Goal: Find specific page/section: Find specific page/section

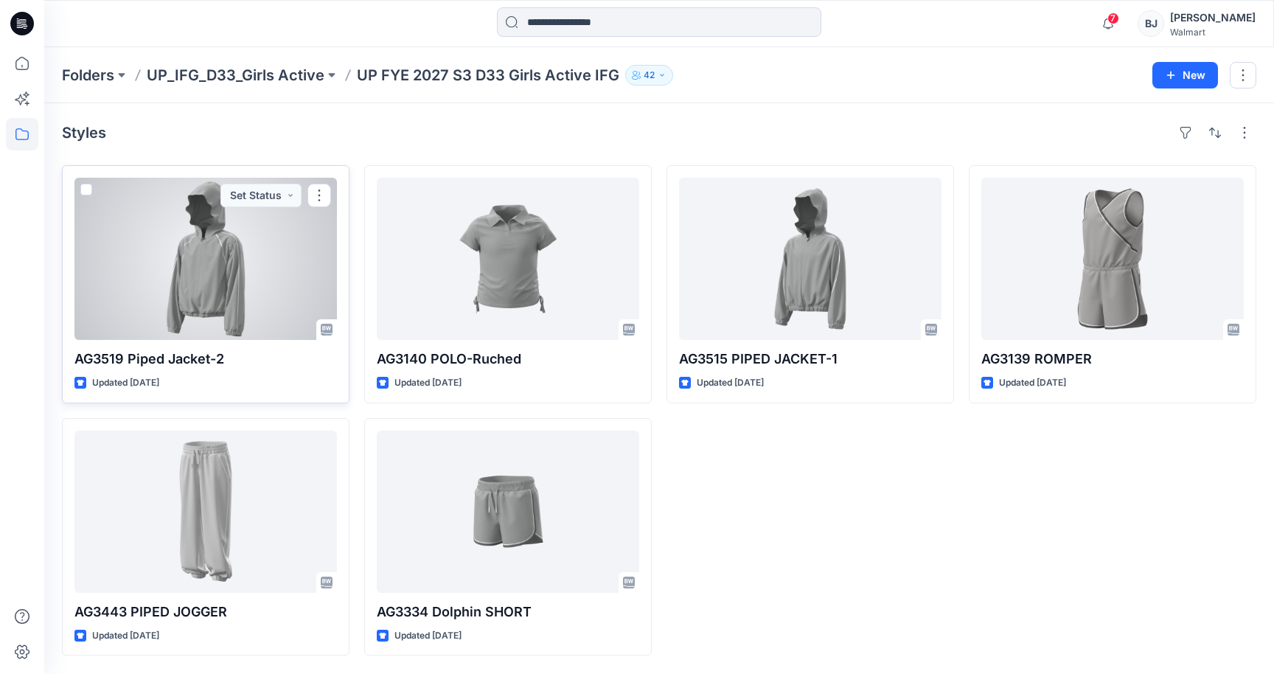
click at [230, 268] on div at bounding box center [205, 259] width 262 height 162
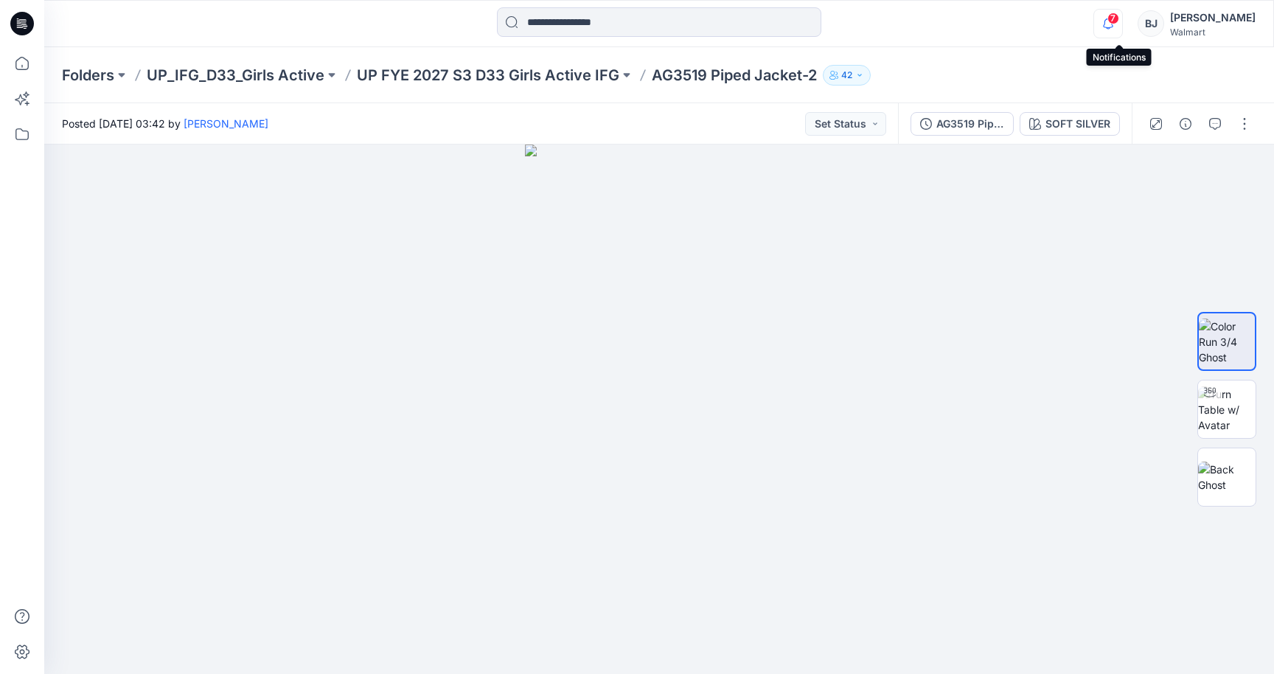
click at [1119, 24] on icon "button" at bounding box center [1108, 23] width 28 height 29
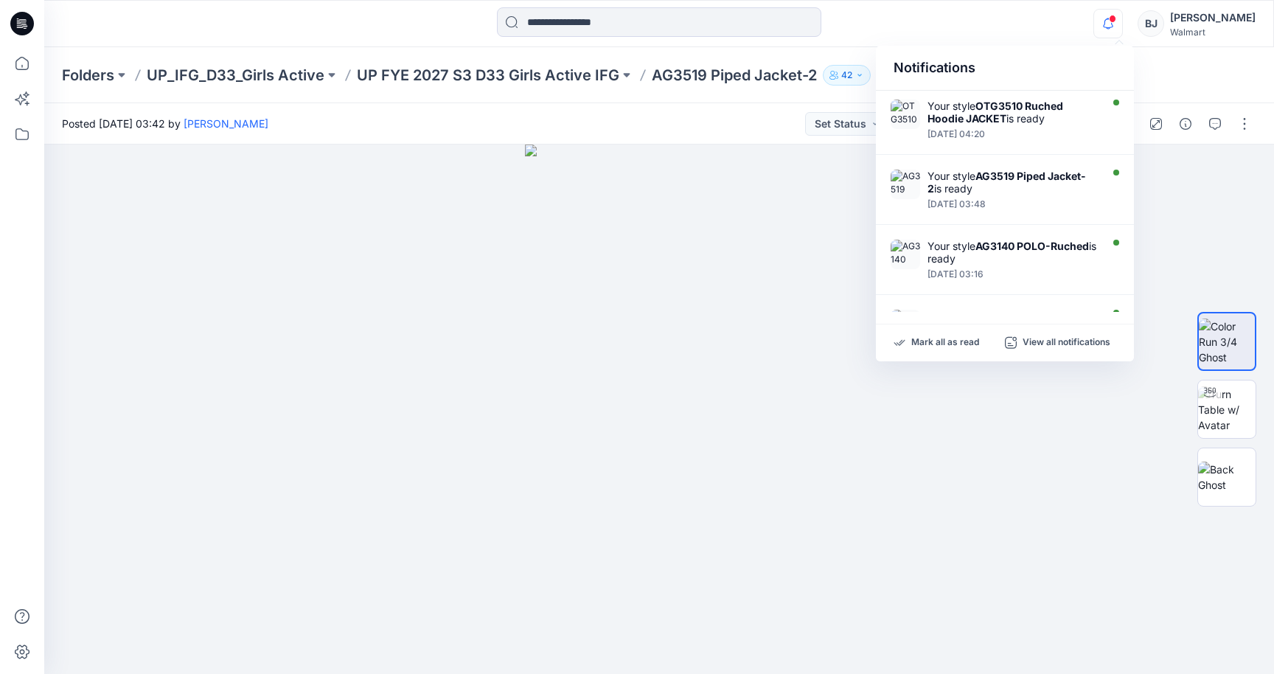
click at [1061, 42] on div "Notifications Your style OTG3510 Ruched Hoodie JACKET is ready [DATE] 04:20 You…" at bounding box center [659, 23] width 1230 height 47
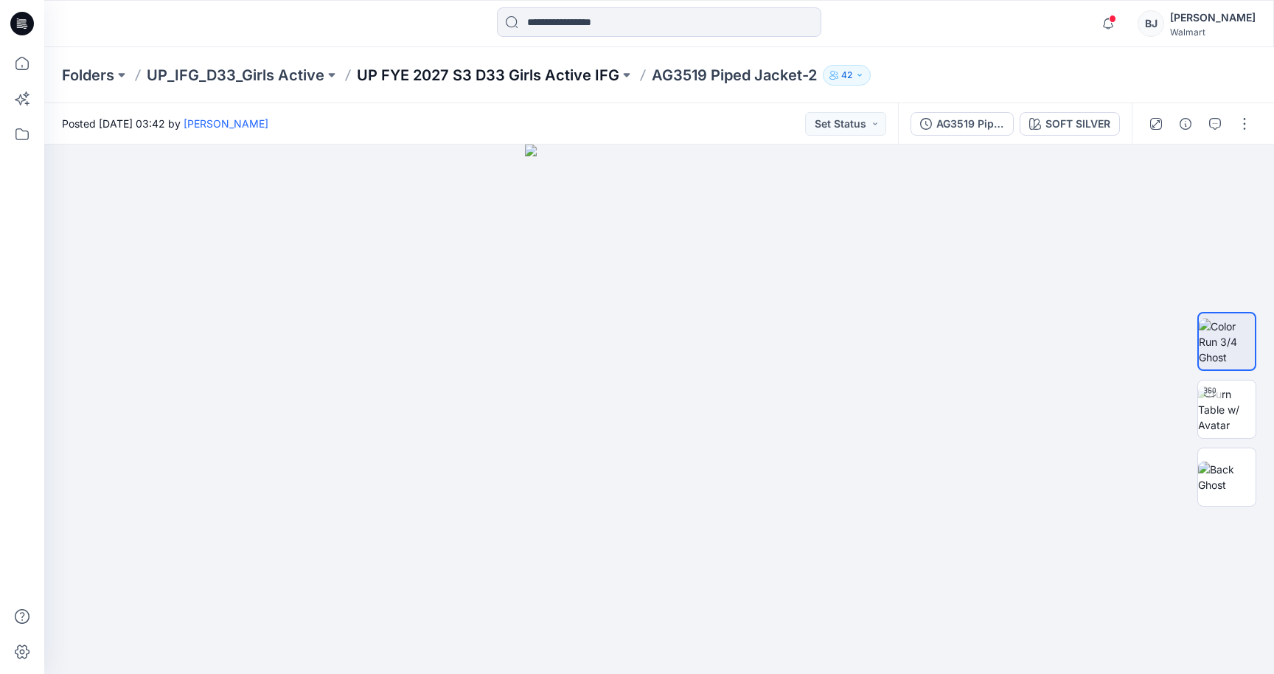
click at [568, 70] on p "UP FYE 2027 S3 D33 Girls Active IFG" at bounding box center [488, 75] width 262 height 21
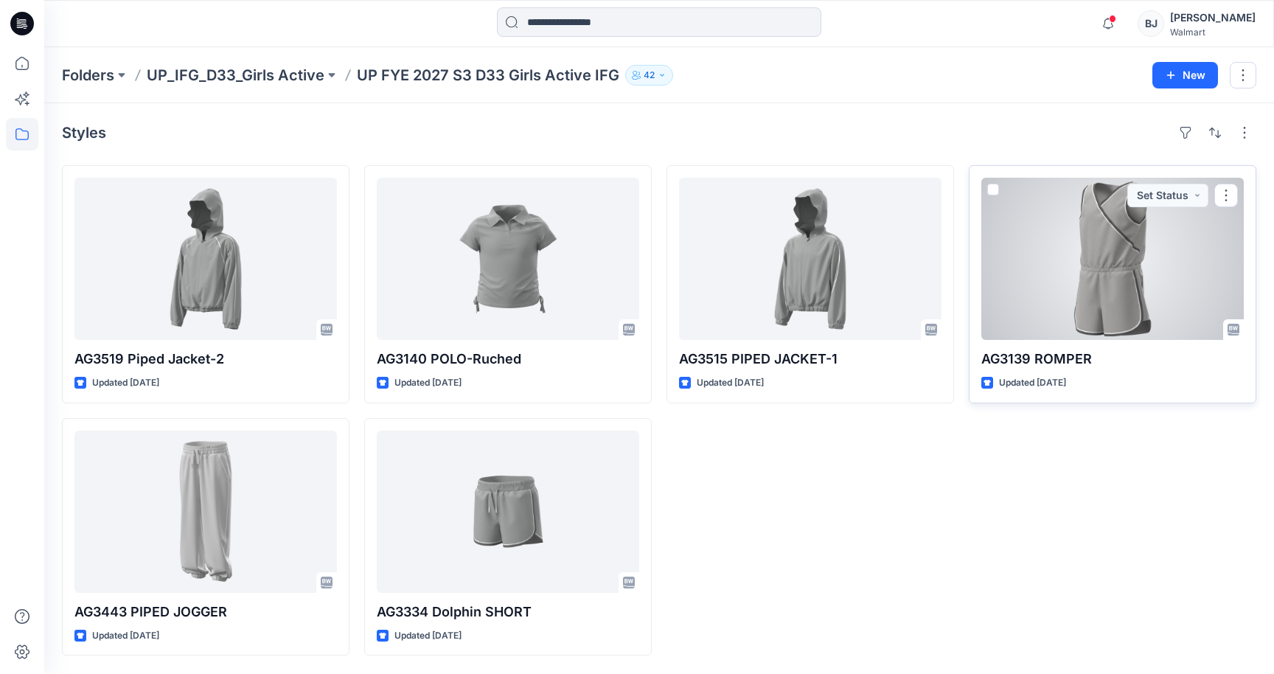
click at [1073, 278] on div at bounding box center [1112, 259] width 262 height 162
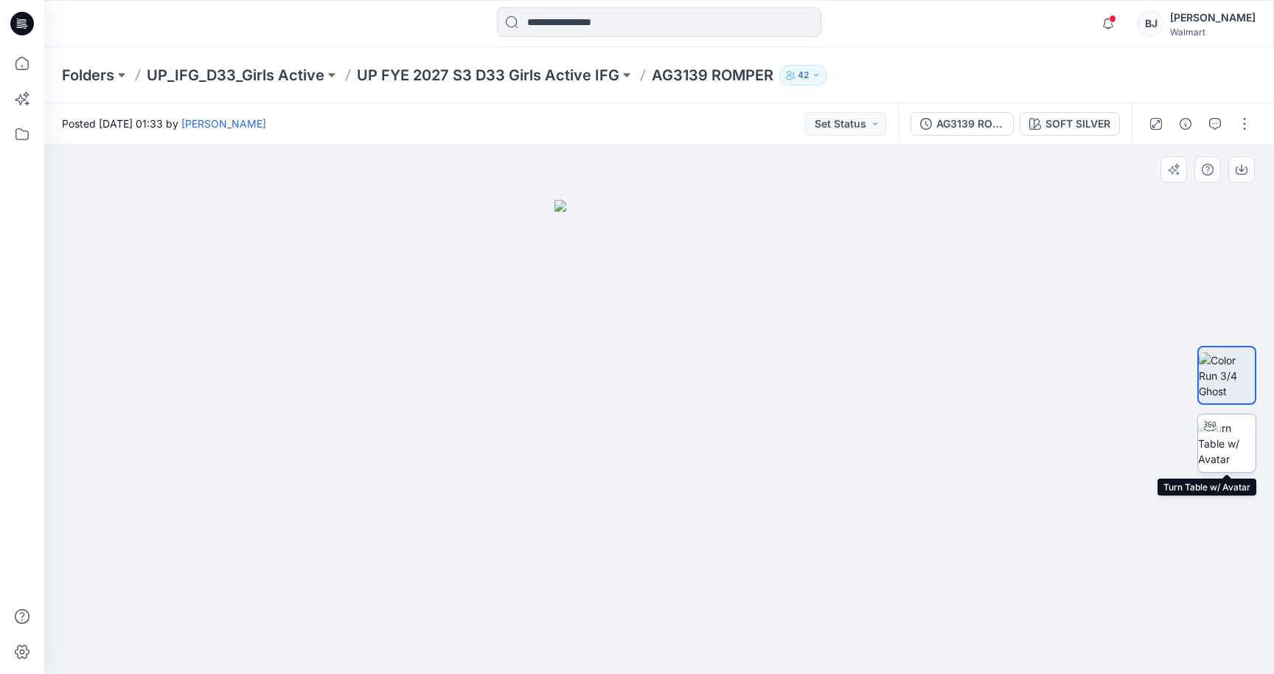
click at [1230, 446] on img at bounding box center [1226, 443] width 57 height 46
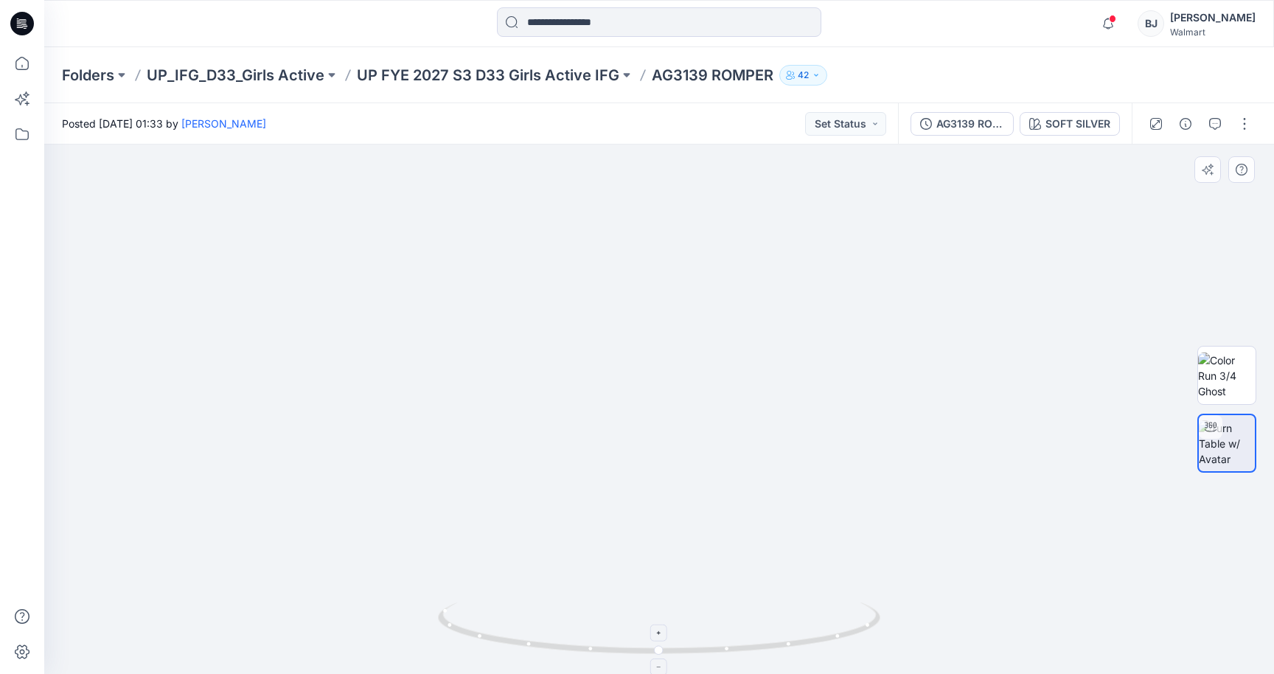
drag, startPoint x: 655, startPoint y: 635, endPoint x: 559, endPoint y: 624, distance: 95.7
click at [559, 624] on icon at bounding box center [661, 629] width 446 height 55
drag, startPoint x: 616, startPoint y: 610, endPoint x: 223, endPoint y: 451, distance: 424.3
click at [223, 451] on div at bounding box center [659, 408] width 1230 height 529
click at [1187, 120] on icon "button" at bounding box center [1185, 124] width 12 height 12
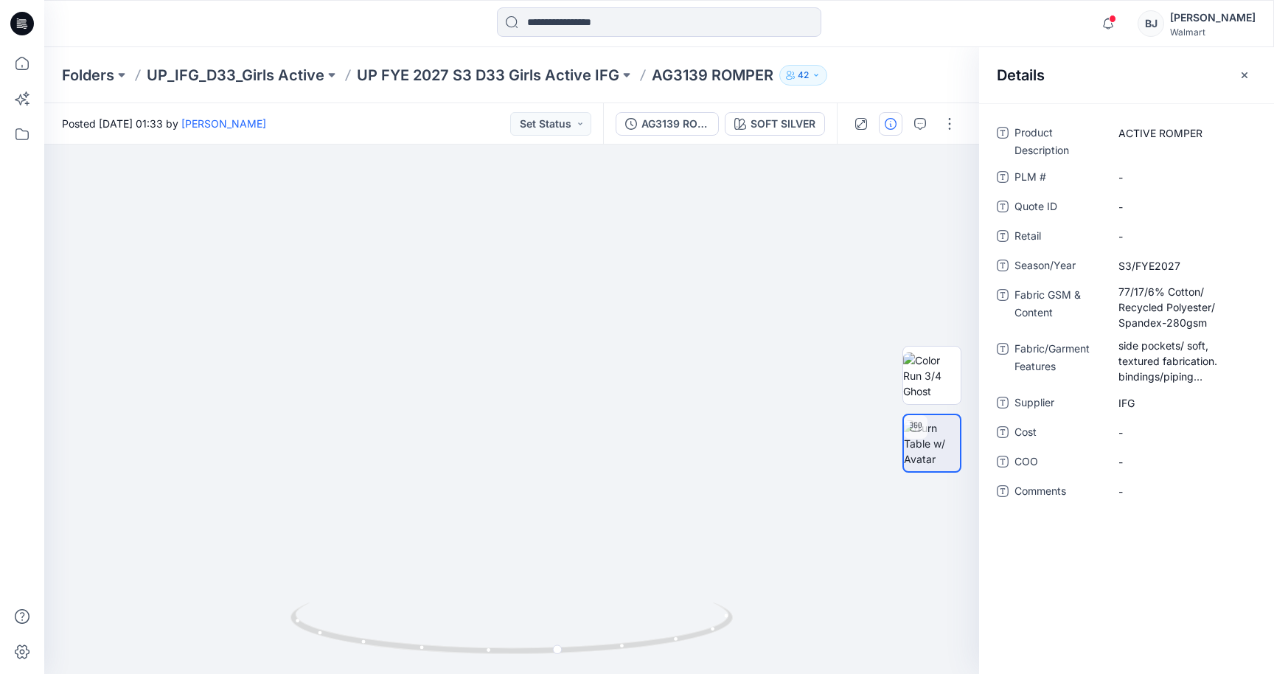
click at [958, 36] on div at bounding box center [659, 23] width 615 height 32
click at [1247, 69] on icon "button" at bounding box center [1244, 75] width 12 height 12
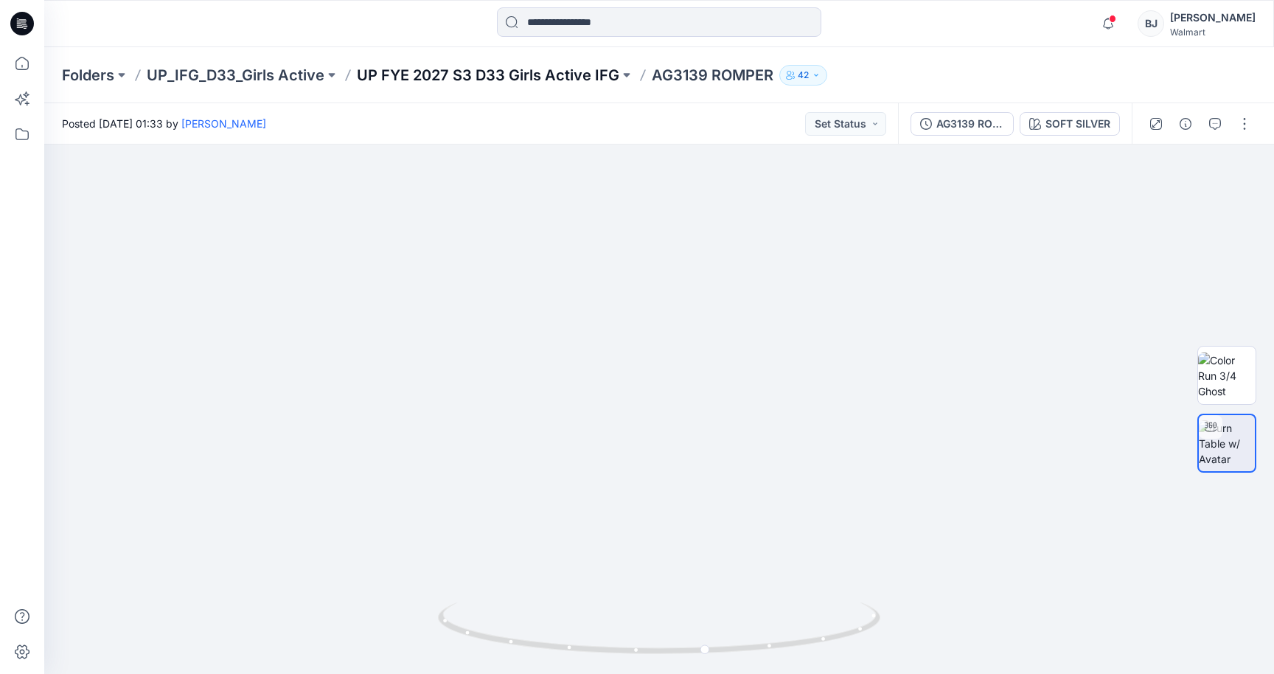
click at [604, 75] on p "UP FYE 2027 S3 D33 Girls Active IFG" at bounding box center [488, 75] width 262 height 21
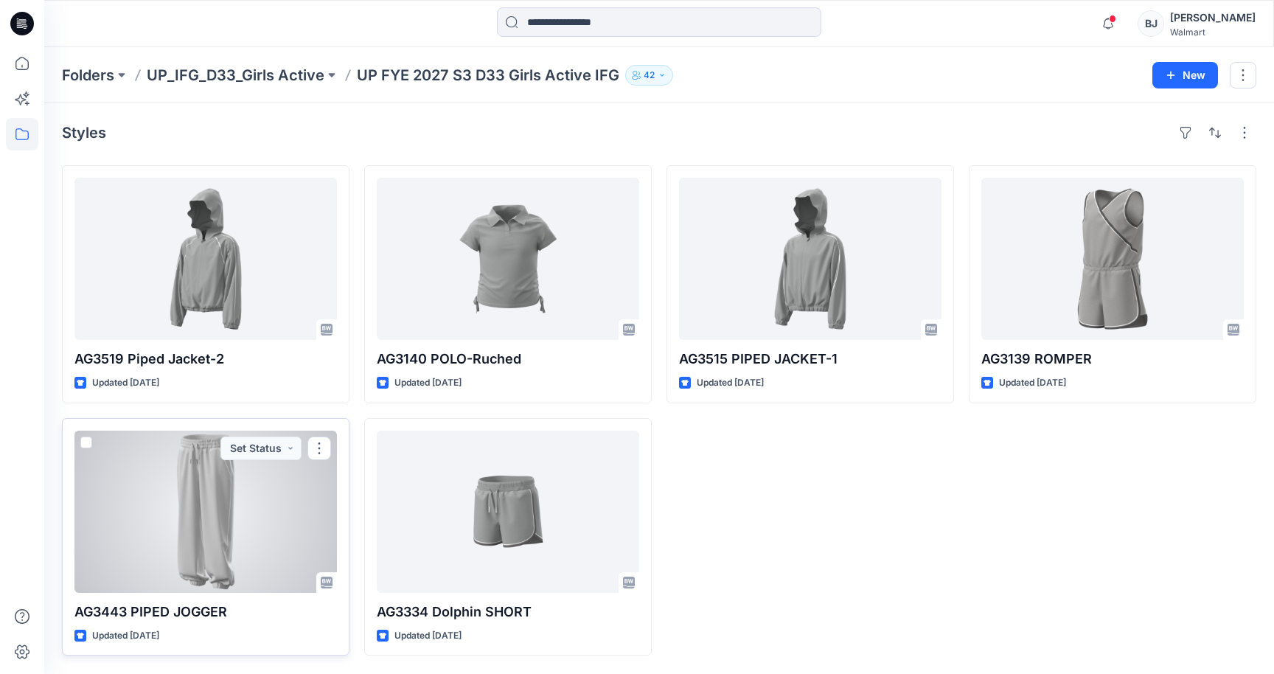
click at [206, 525] on div at bounding box center [205, 511] width 262 height 162
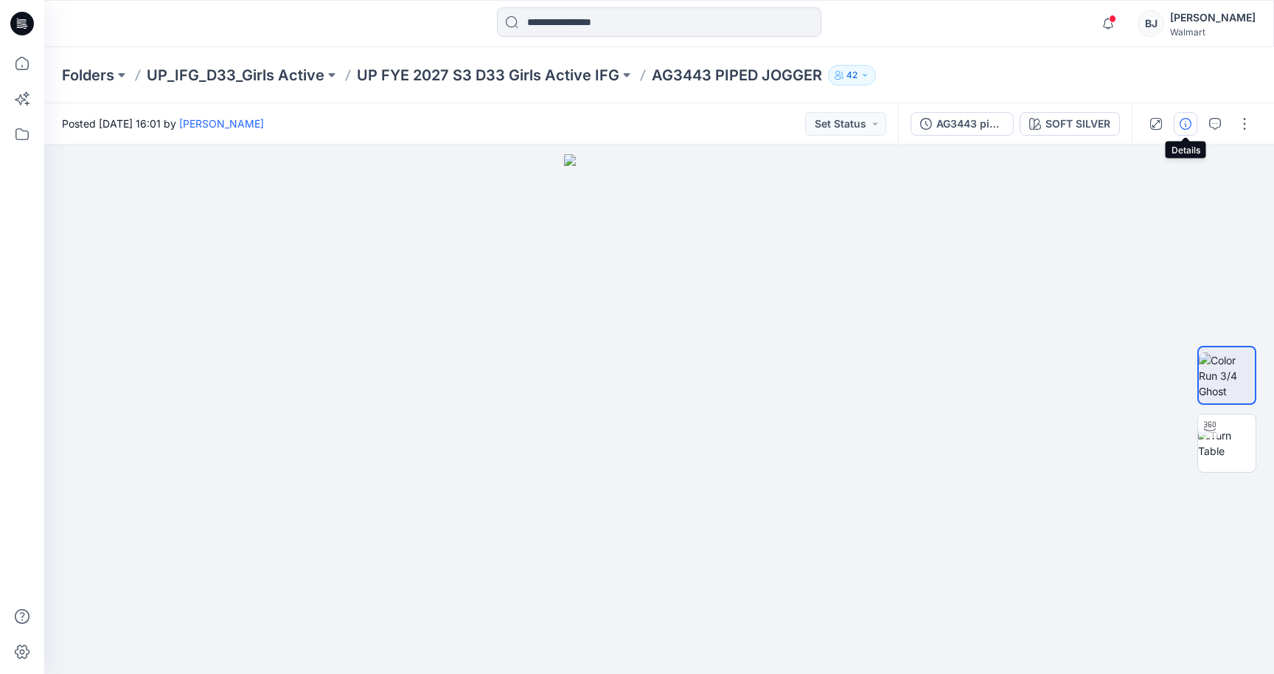
click at [1187, 119] on icon "button" at bounding box center [1185, 124] width 12 height 12
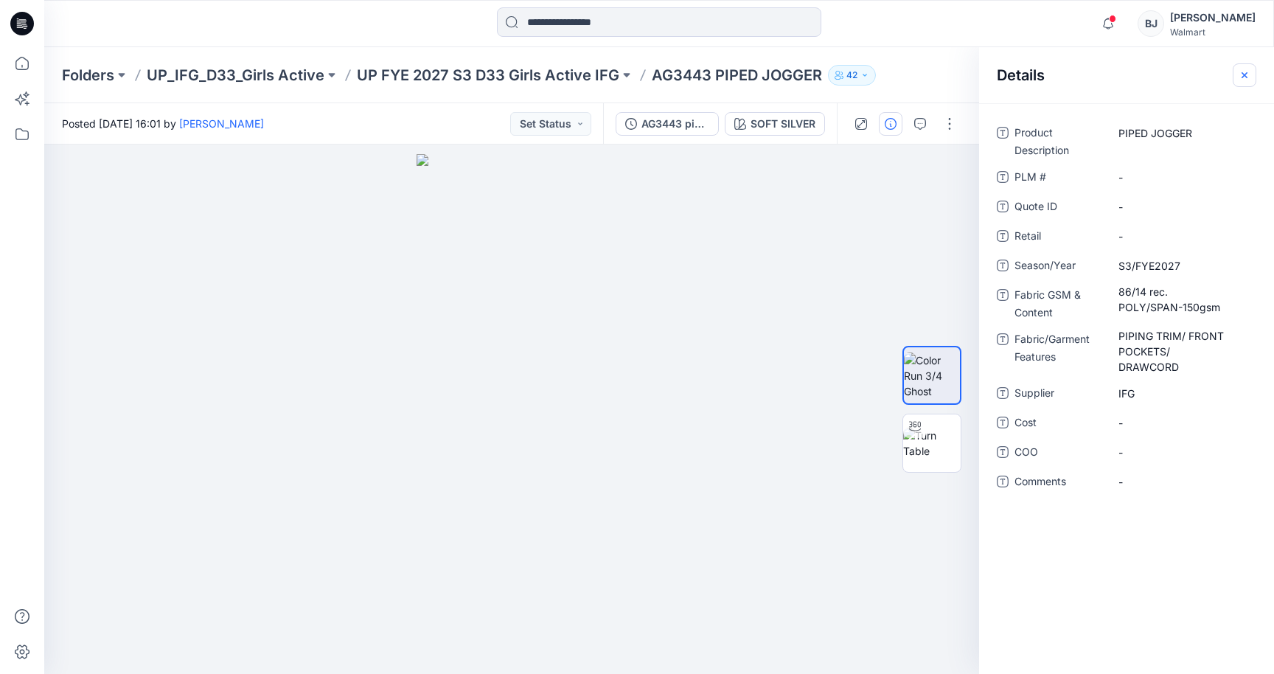
click at [1241, 70] on icon "button" at bounding box center [1244, 75] width 12 height 12
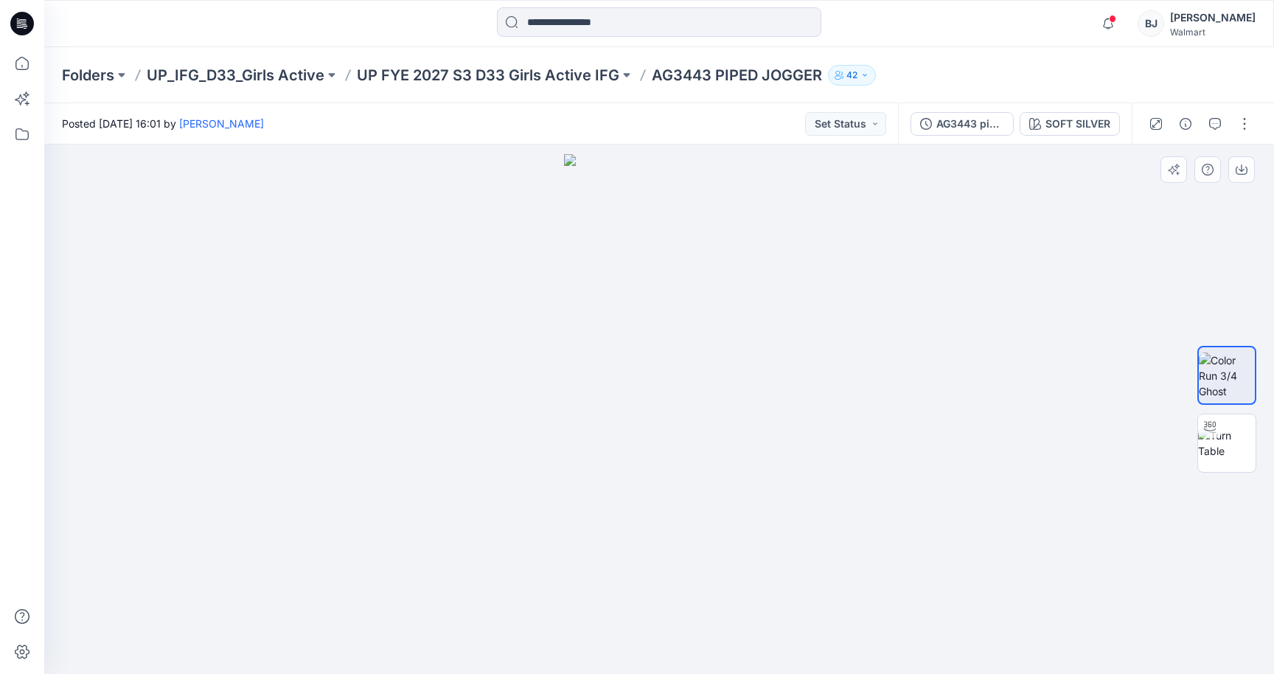
click at [315, 228] on div at bounding box center [659, 408] width 1230 height 529
